Goal: Task Accomplishment & Management: Manage account settings

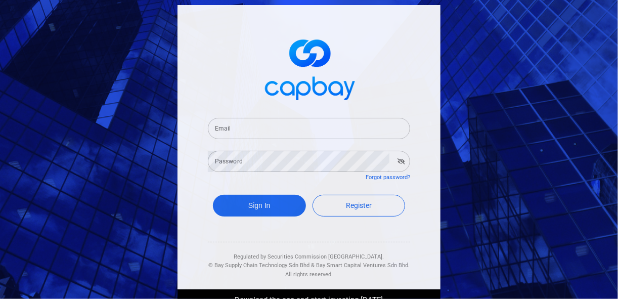
click at [538, 140] on div "Email Email Password Password Forgot password? Sign In Register Regulated by Se…" at bounding box center [309, 149] width 618 height 299
click at [263, 131] on input "Email" at bounding box center [309, 128] width 202 height 21
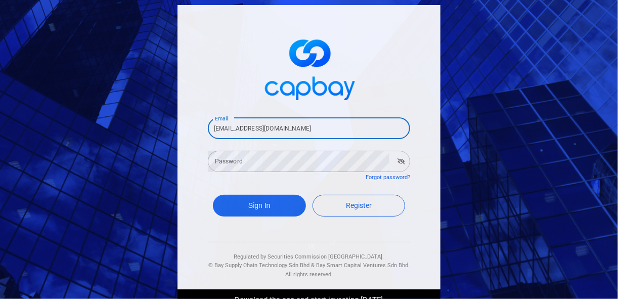
type input "[EMAIL_ADDRESS][DOMAIN_NAME]"
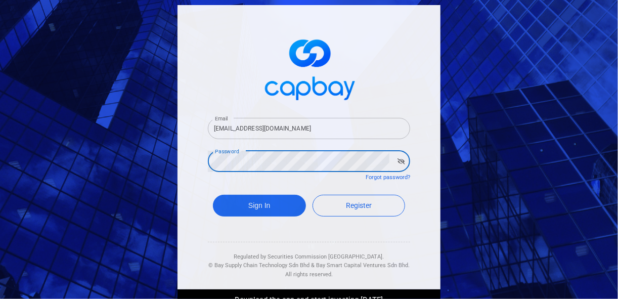
click at [213, 195] on button "Sign In" at bounding box center [259, 206] width 93 height 22
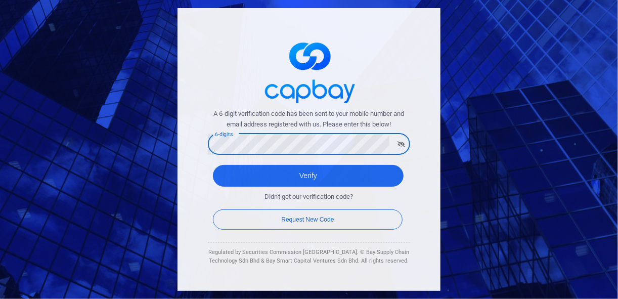
click at [213, 165] on button "Verify" at bounding box center [308, 176] width 191 height 22
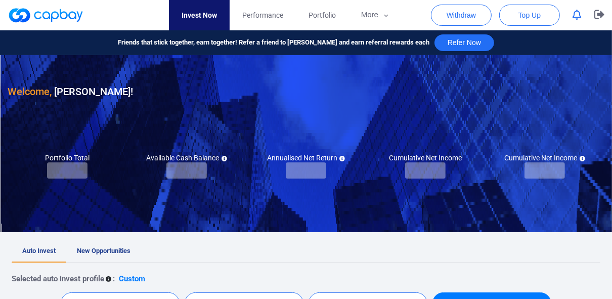
checkbox input "true"
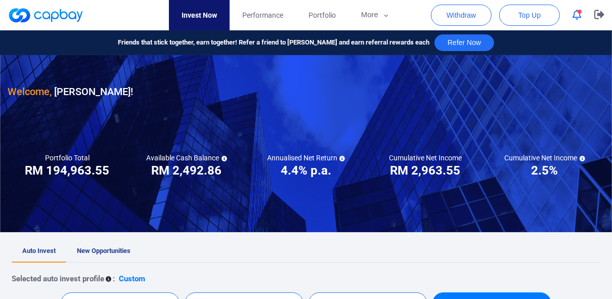
click at [578, 16] on icon "button" at bounding box center [576, 15] width 9 height 11
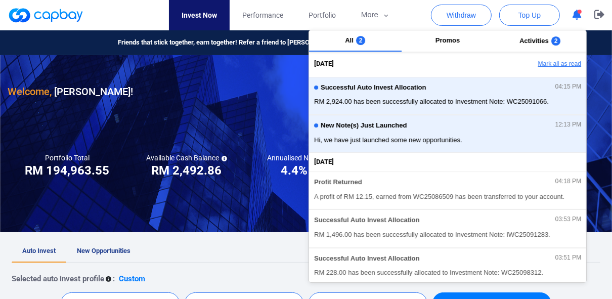
click at [545, 62] on button "Mark all as read" at bounding box center [531, 64] width 109 height 17
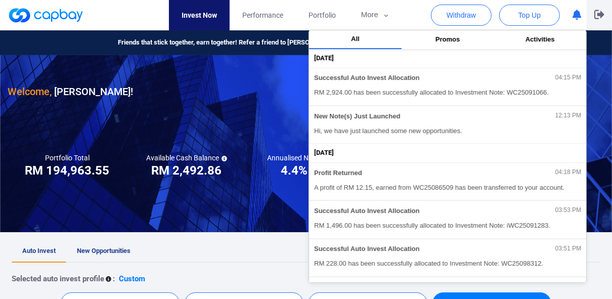
click at [599, 19] on p "button" at bounding box center [599, 15] width 10 height 11
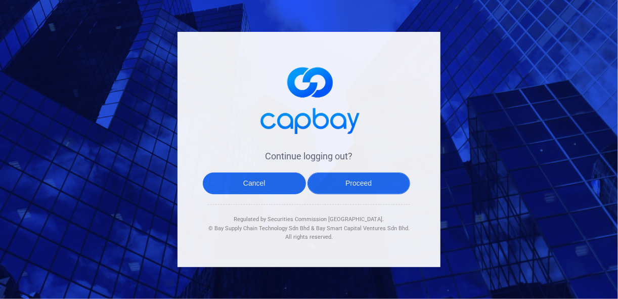
click at [373, 183] on button "Proceed" at bounding box center [358, 183] width 103 height 22
